Goal: Transaction & Acquisition: Book appointment/travel/reservation

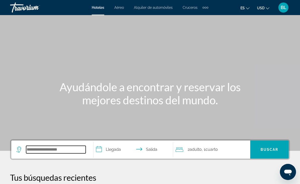
click at [32, 146] on input "Search widget" at bounding box center [55, 150] width 59 height 8
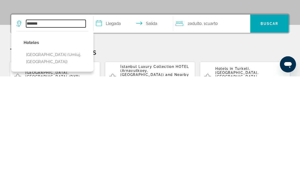
scroll to position [19, 0]
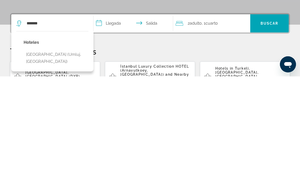
click at [67, 157] on button "[GEOGRAPHIC_DATA] (Umluj, [GEOGRAPHIC_DATA])" at bounding box center [56, 165] width 65 height 17
type input "**********"
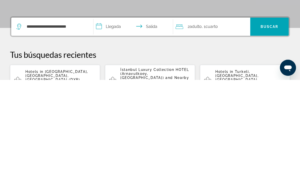
click at [118, 122] on input "**********" at bounding box center [134, 132] width 82 height 20
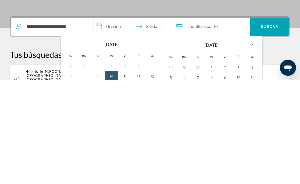
scroll to position [123, 0]
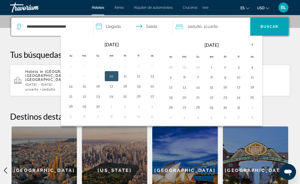
click at [210, 64] on button "1" at bounding box center [211, 67] width 8 height 7
click at [239, 65] on button "3" at bounding box center [238, 67] width 8 height 7
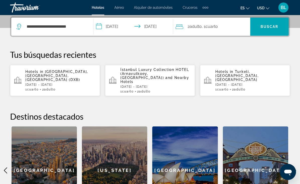
click at [157, 21] on input "**********" at bounding box center [134, 28] width 82 height 20
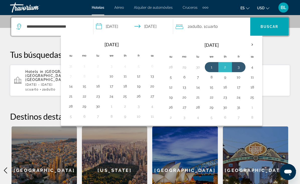
click at [225, 65] on button "2" at bounding box center [225, 67] width 8 height 7
click at [211, 66] on button "1" at bounding box center [211, 67] width 8 height 7
type input "**********"
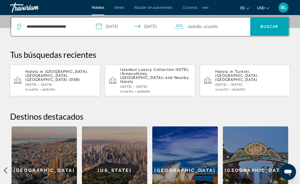
click at [267, 25] on span "Buscar" at bounding box center [269, 27] width 18 height 4
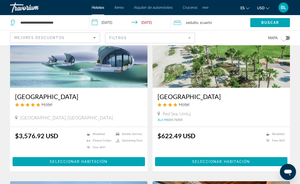
scroll to position [56, 0]
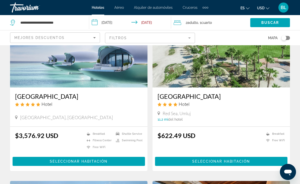
click at [97, 75] on img "Main content" at bounding box center [78, 47] width 137 height 80
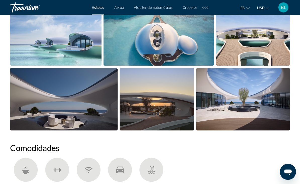
scroll to position [371, 0]
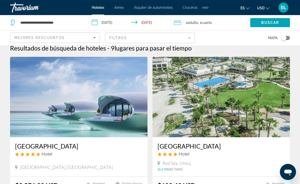
scroll to position [6, 0]
click at [199, 81] on img "Main content" at bounding box center [220, 97] width 137 height 80
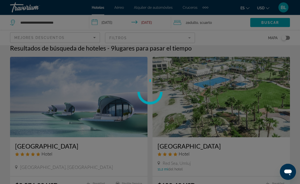
scroll to position [6, 0]
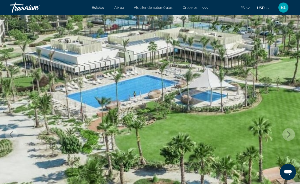
click at [285, 137] on button "Next image" at bounding box center [288, 134] width 13 height 13
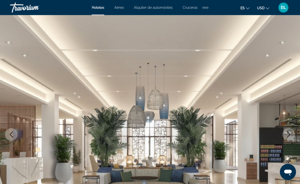
click at [287, 134] on icon "Next image" at bounding box center [288, 134] width 6 height 6
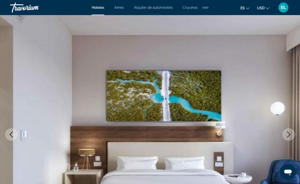
click at [288, 133] on icon "Next image" at bounding box center [288, 134] width 6 height 6
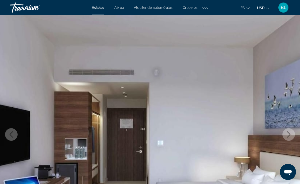
click at [286, 132] on icon "Next image" at bounding box center [288, 134] width 6 height 6
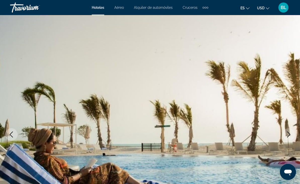
click at [286, 132] on icon "Next image" at bounding box center [288, 134] width 6 height 6
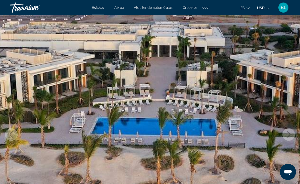
click at [286, 134] on icon "Next image" at bounding box center [288, 134] width 6 height 6
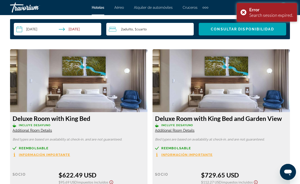
scroll to position [748, 0]
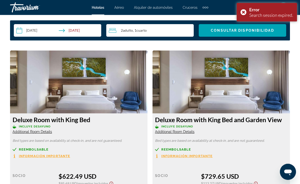
click at [263, 101] on img "Main content" at bounding box center [220, 82] width 137 height 63
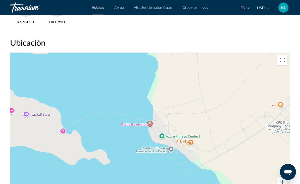
scroll to position [536, 0]
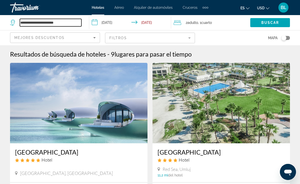
click at [69, 20] on input "**********" at bounding box center [50, 23] width 61 height 8
type input "*****"
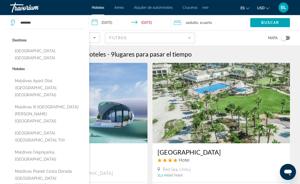
click at [40, 52] on button "[GEOGRAPHIC_DATA], [GEOGRAPHIC_DATA]" at bounding box center [48, 54] width 72 height 17
type input "**********"
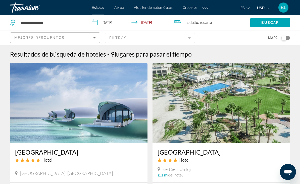
click at [271, 21] on span "Buscar" at bounding box center [270, 23] width 18 height 4
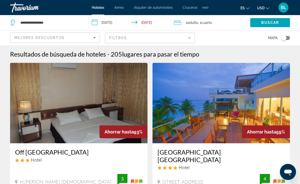
click at [188, 38] on mat-form-field "Filtros" at bounding box center [150, 38] width 90 height 11
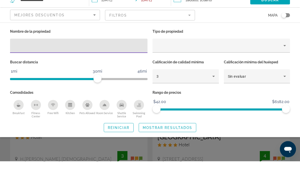
click at [180, 96] on div "3" at bounding box center [184, 99] width 56 height 6
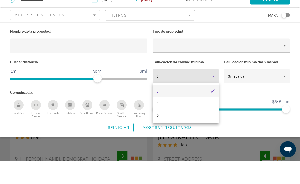
scroll to position [23, 0]
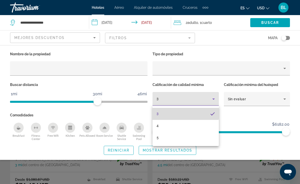
click at [173, 112] on mat-option "3" at bounding box center [185, 114] width 66 height 12
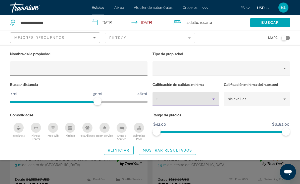
click at [177, 98] on div "3" at bounding box center [184, 99] width 56 height 6
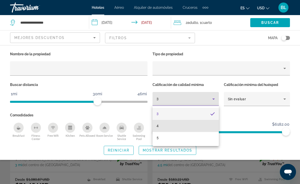
click at [170, 127] on mat-option "4" at bounding box center [185, 126] width 66 height 12
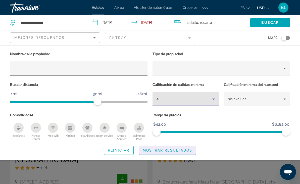
click at [165, 150] on span "Mostrar resultados" at bounding box center [168, 150] width 50 height 4
